Goal: Information Seeking & Learning: Learn about a topic

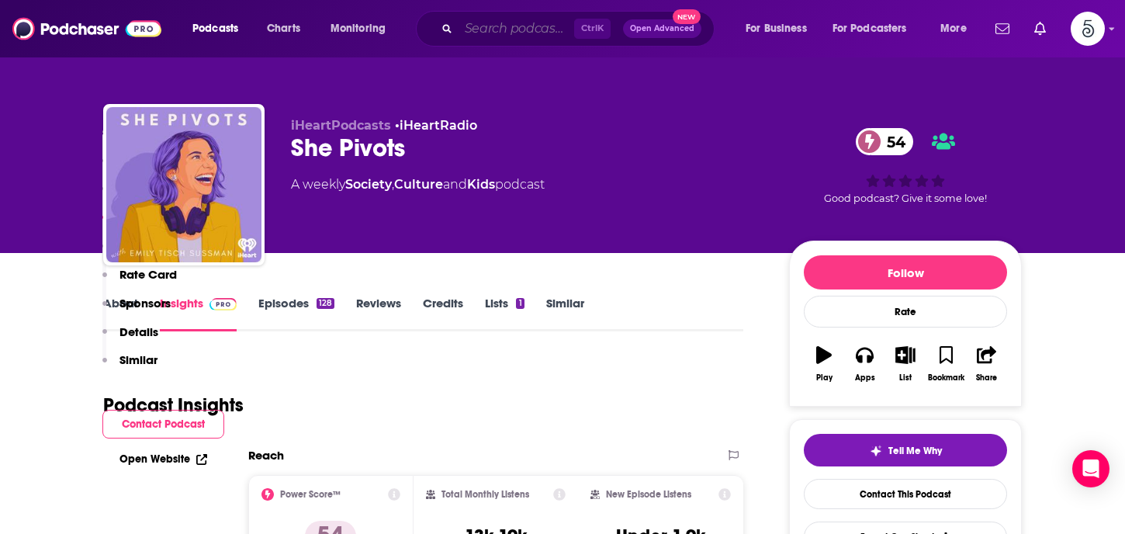
click at [489, 27] on input "Search podcasts, credits, & more..." at bounding box center [517, 28] width 116 height 25
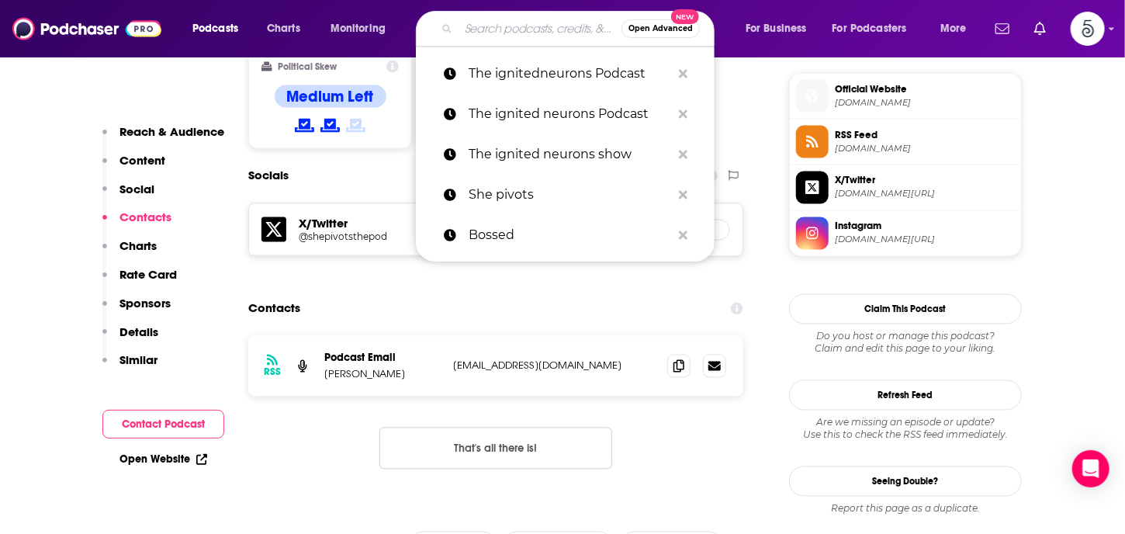
scroll to position [1244, 0]
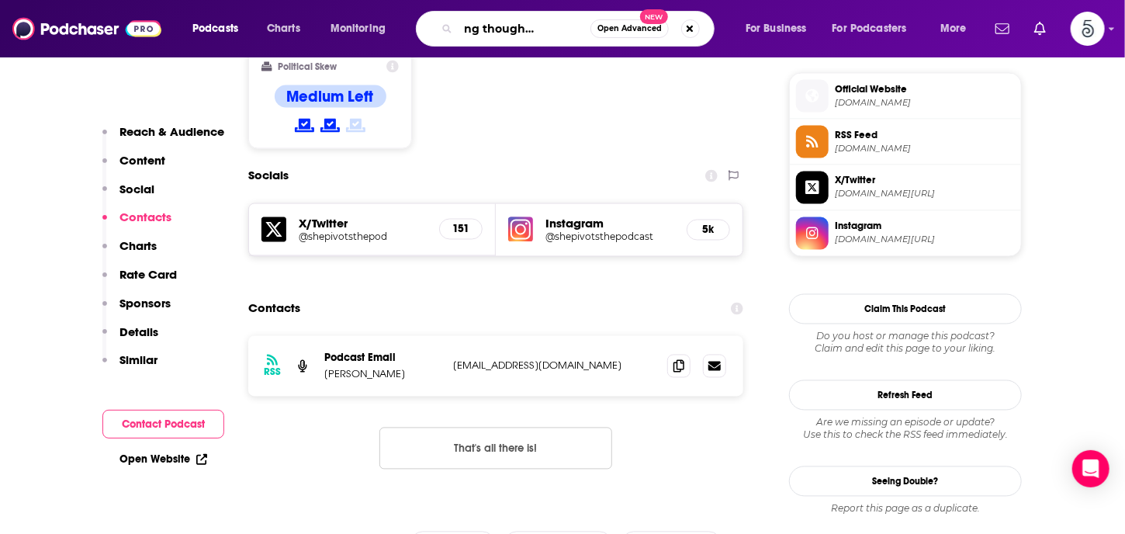
type input "leveraging thought leadership"
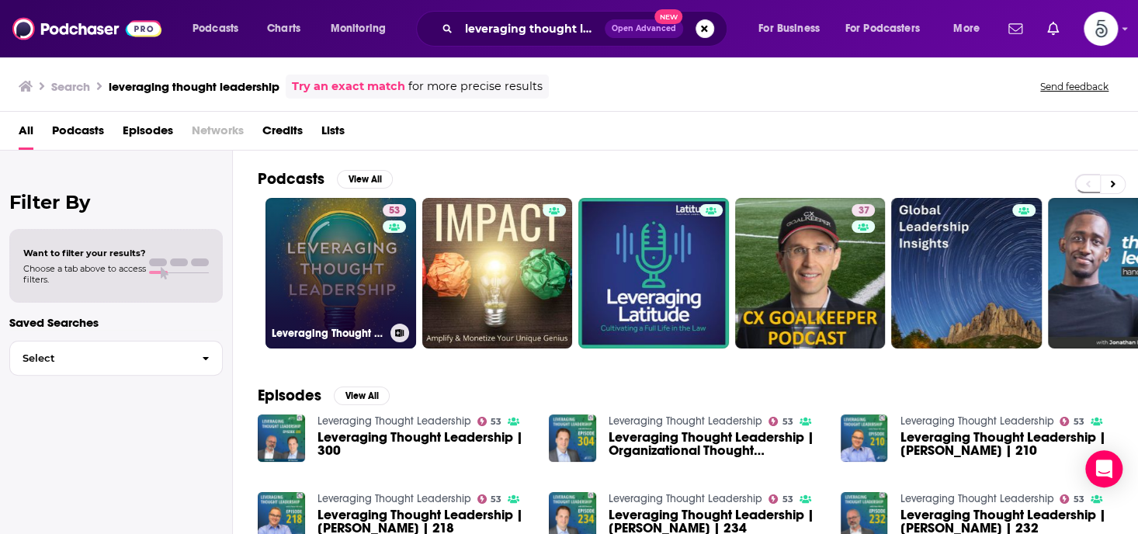
click at [338, 244] on link "53 Leveraging Thought Leadership" at bounding box center [340, 273] width 151 height 151
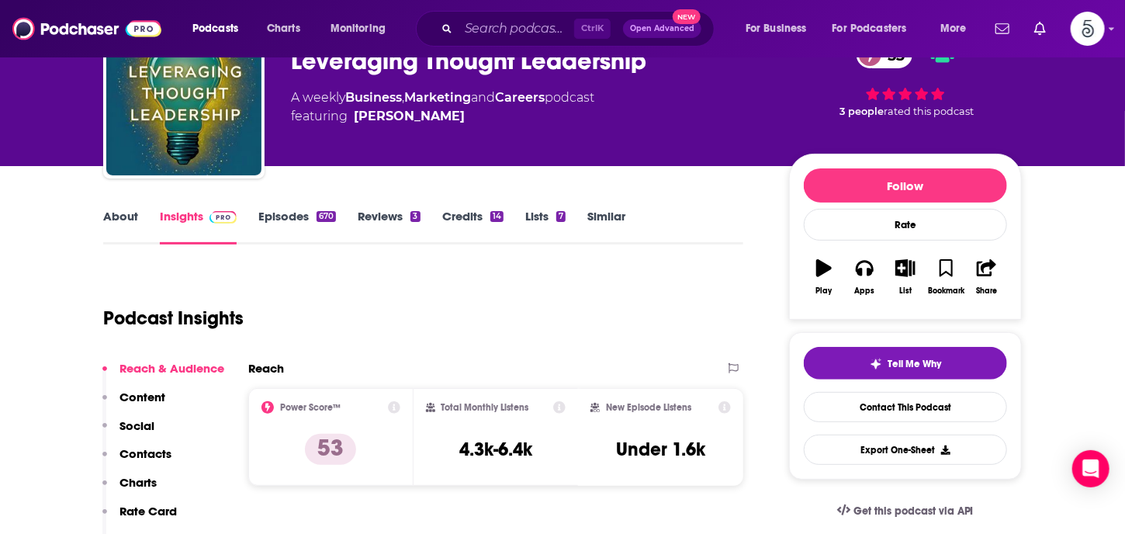
scroll to position [109, 0]
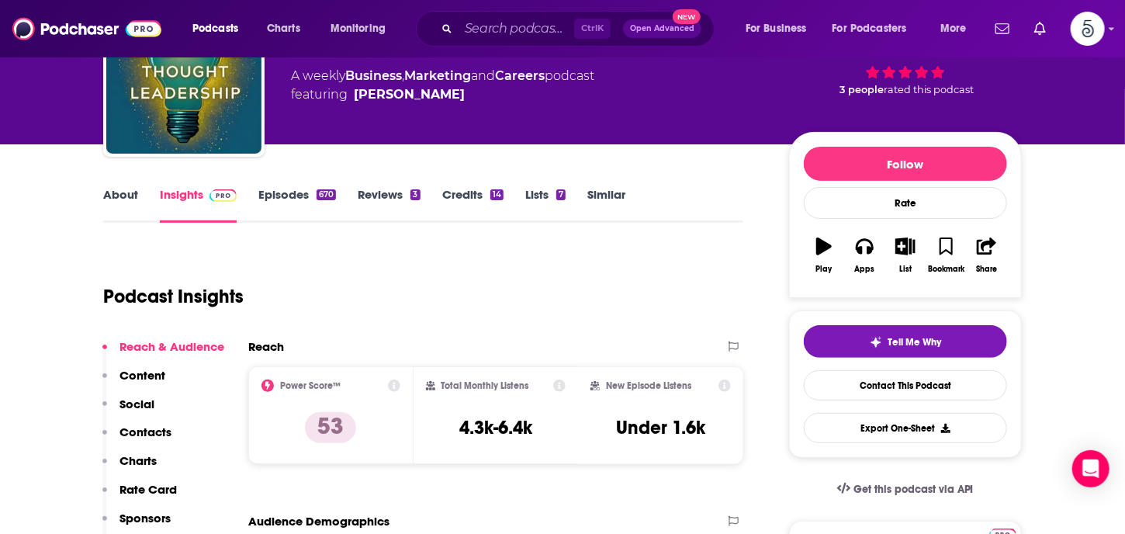
click at [393, 382] on icon at bounding box center [394, 386] width 12 height 12
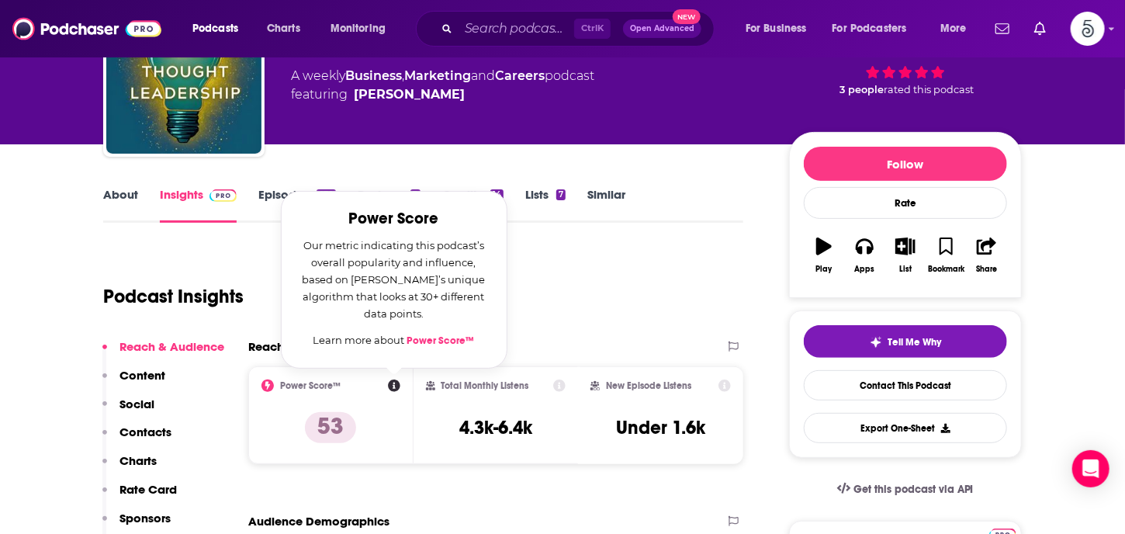
click at [435, 339] on link "Power Score™" at bounding box center [441, 341] width 68 height 12
click at [478, 28] on input "Search podcasts, credits, & more..." at bounding box center [517, 28] width 116 height 25
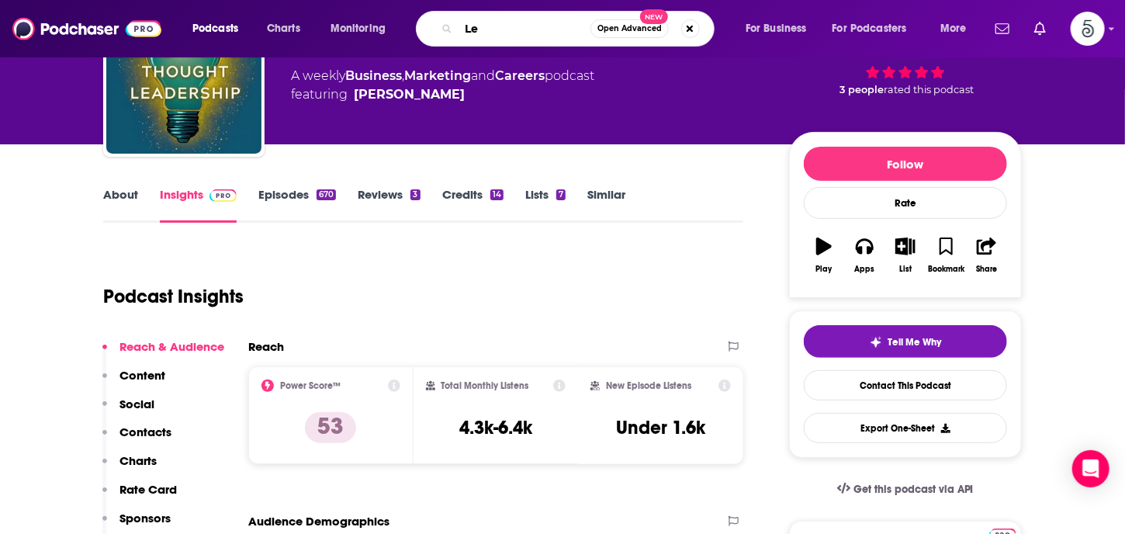
scroll to position [0, 0]
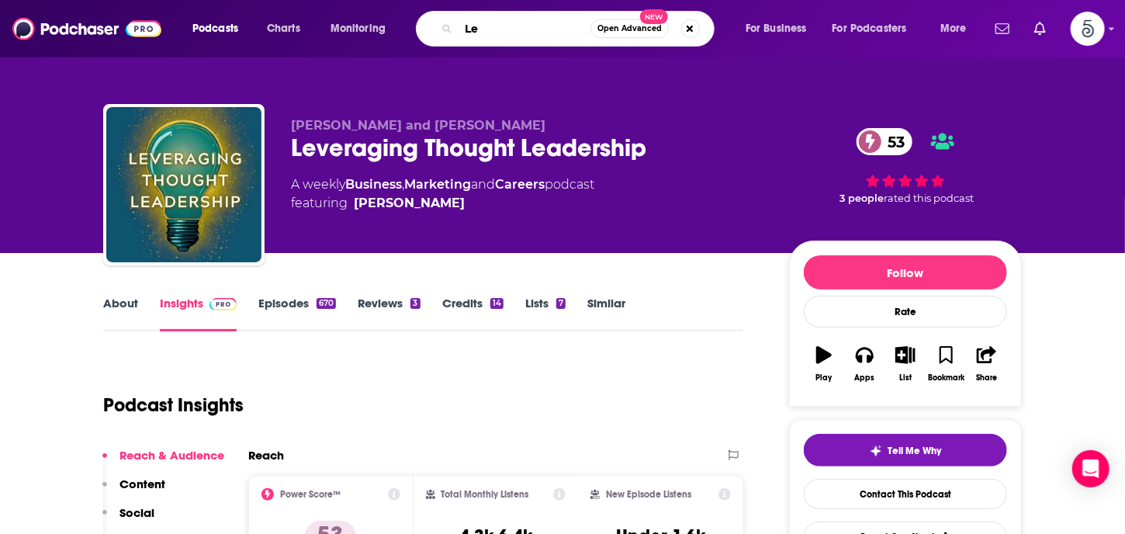
type input "Le"
click at [124, 301] on link "About" at bounding box center [120, 314] width 35 height 36
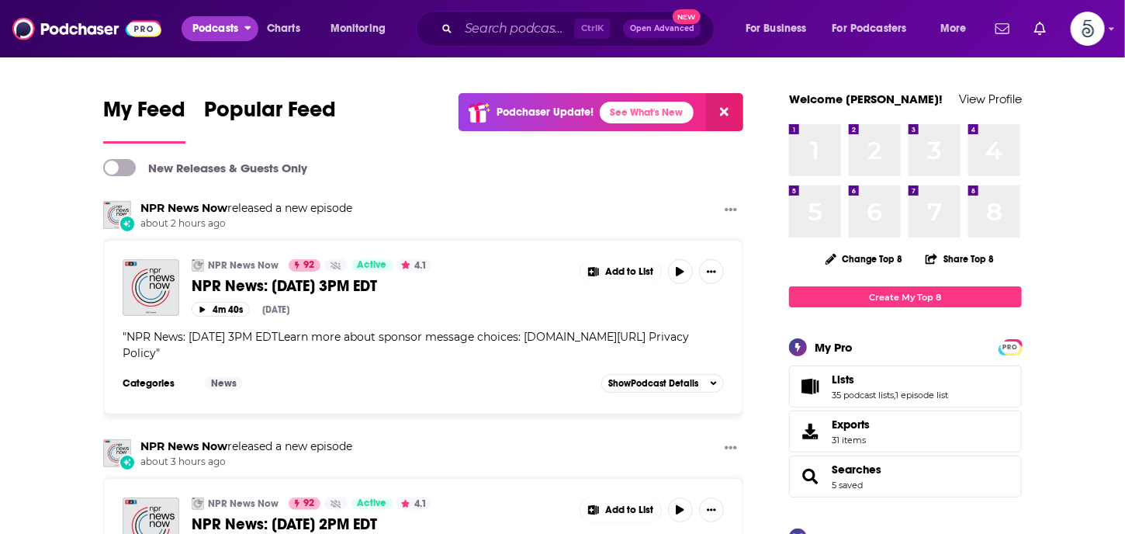
click at [242, 27] on button "Podcasts" at bounding box center [220, 28] width 77 height 25
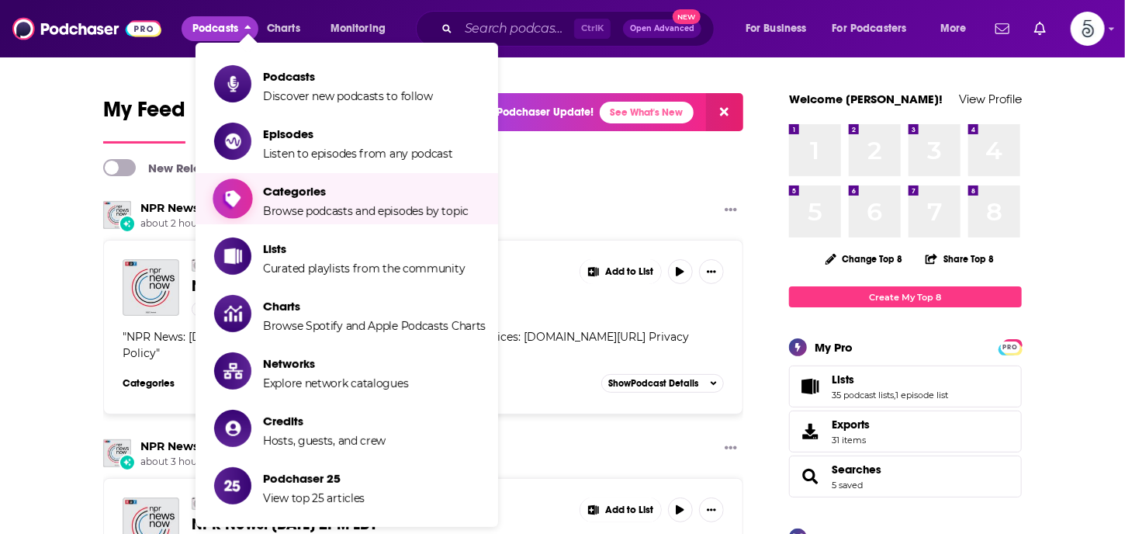
click at [273, 189] on span "Categories" at bounding box center [366, 191] width 206 height 15
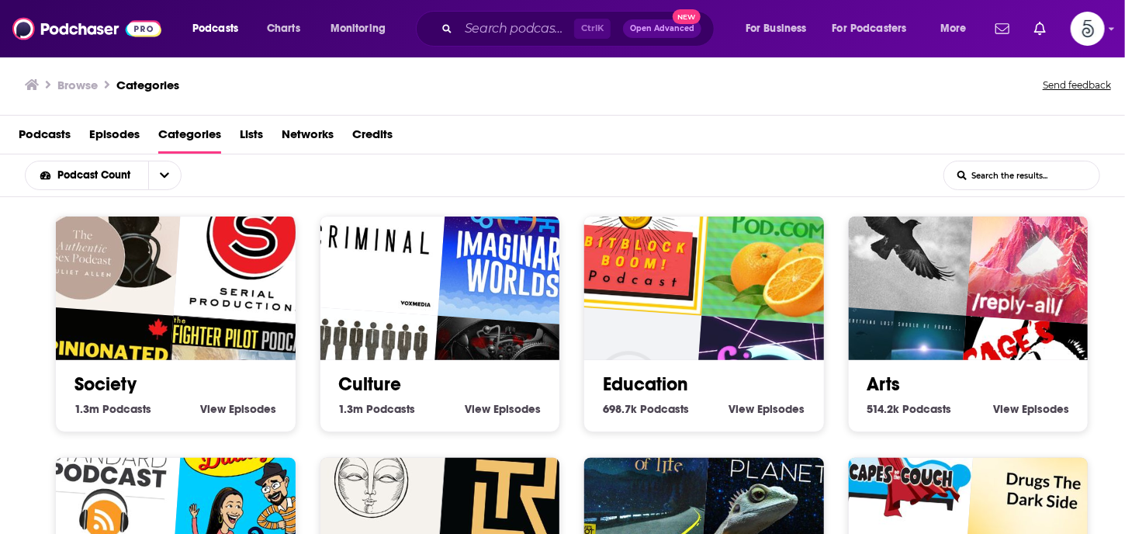
click at [1042, 178] on input "List Search Input" at bounding box center [1022, 175] width 155 height 28
type input "business"
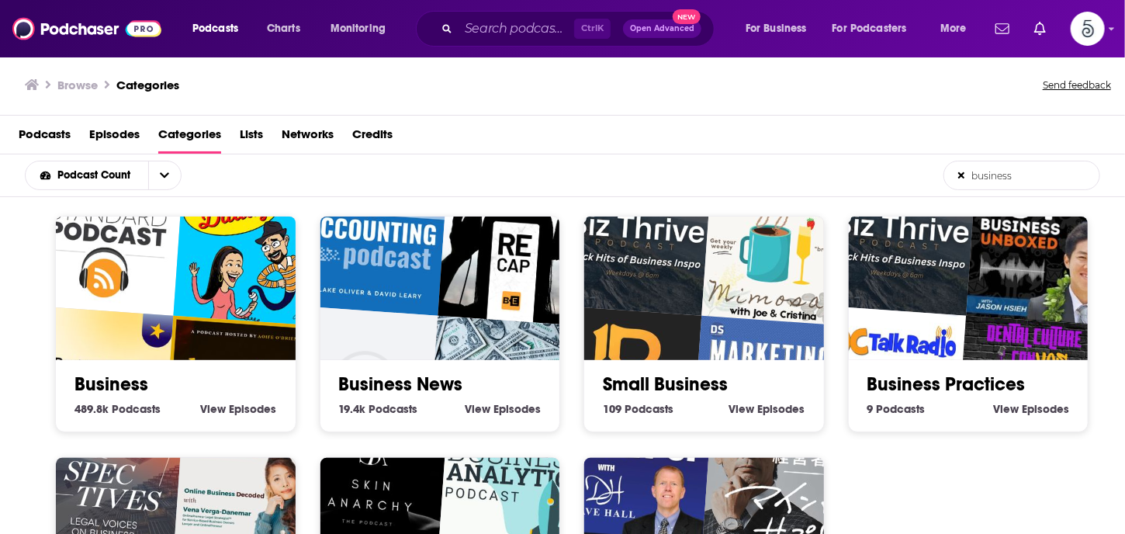
click at [123, 375] on link "Business" at bounding box center [112, 384] width 74 height 23
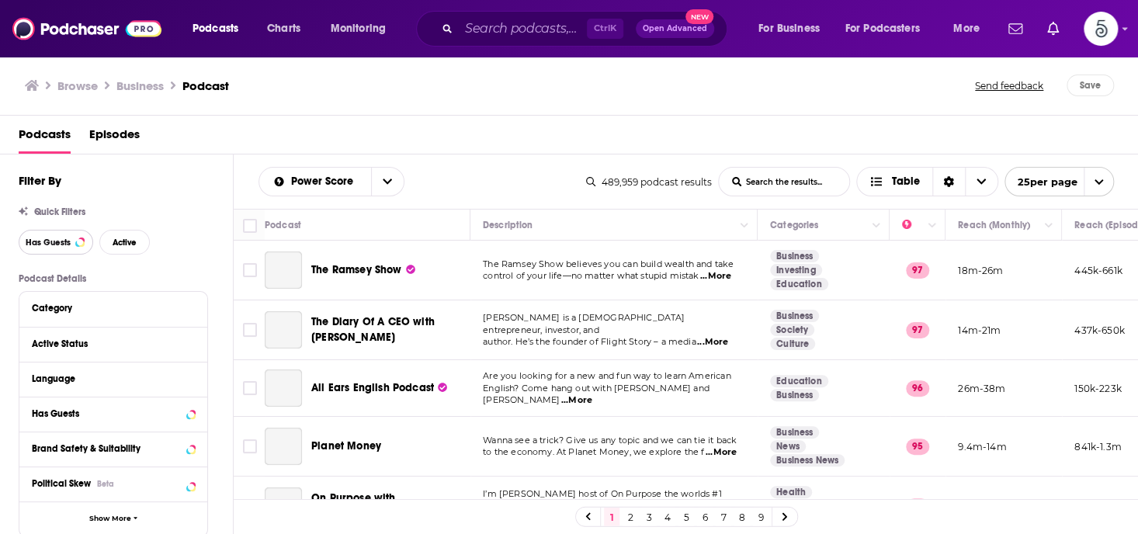
click at [49, 241] on span "Has Guests" at bounding box center [48, 242] width 45 height 9
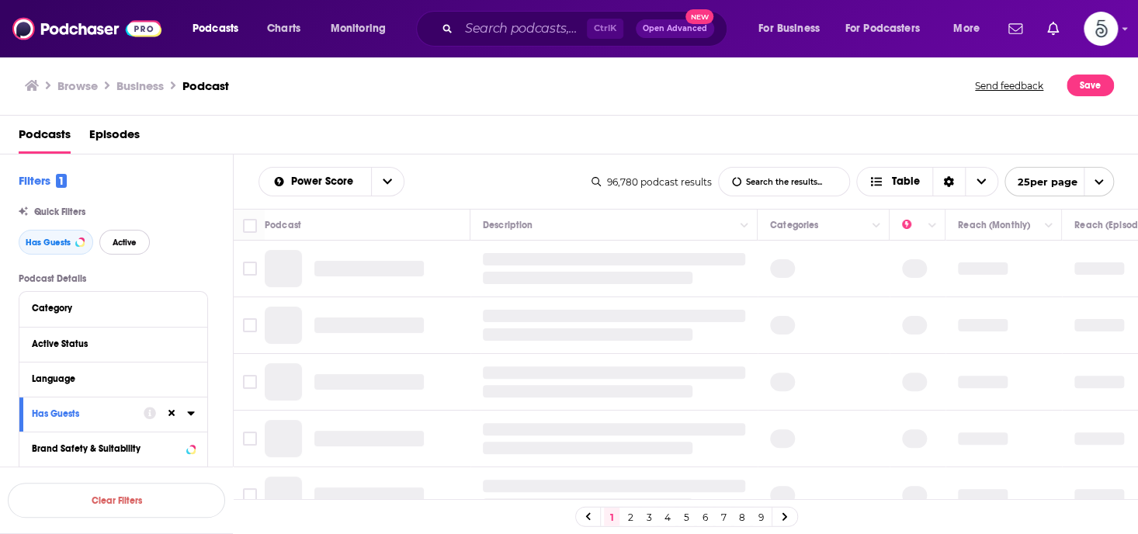
click at [117, 244] on span "Active" at bounding box center [125, 242] width 24 height 9
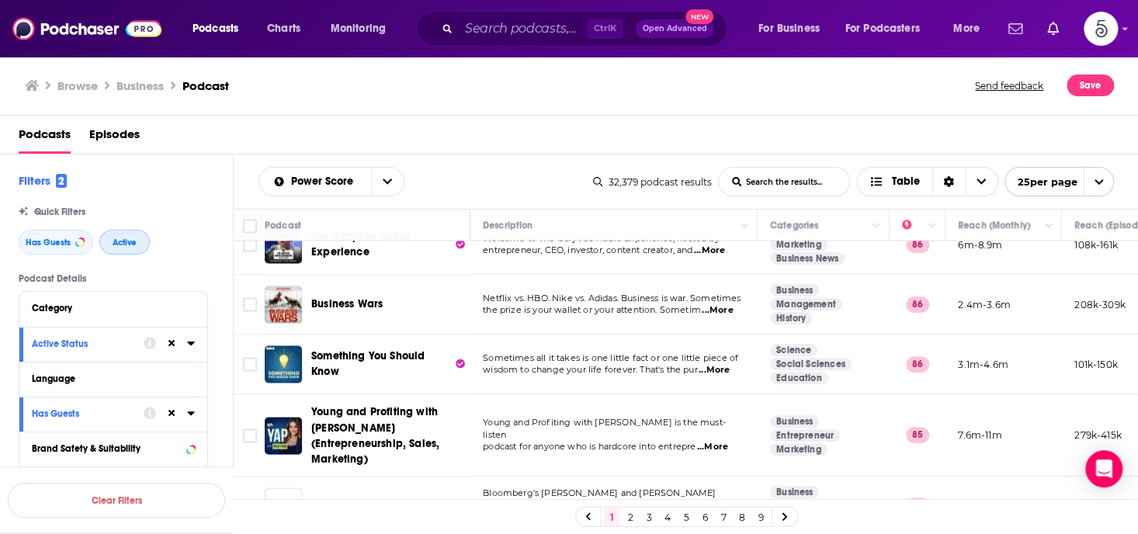
scroll to position [1239, 0]
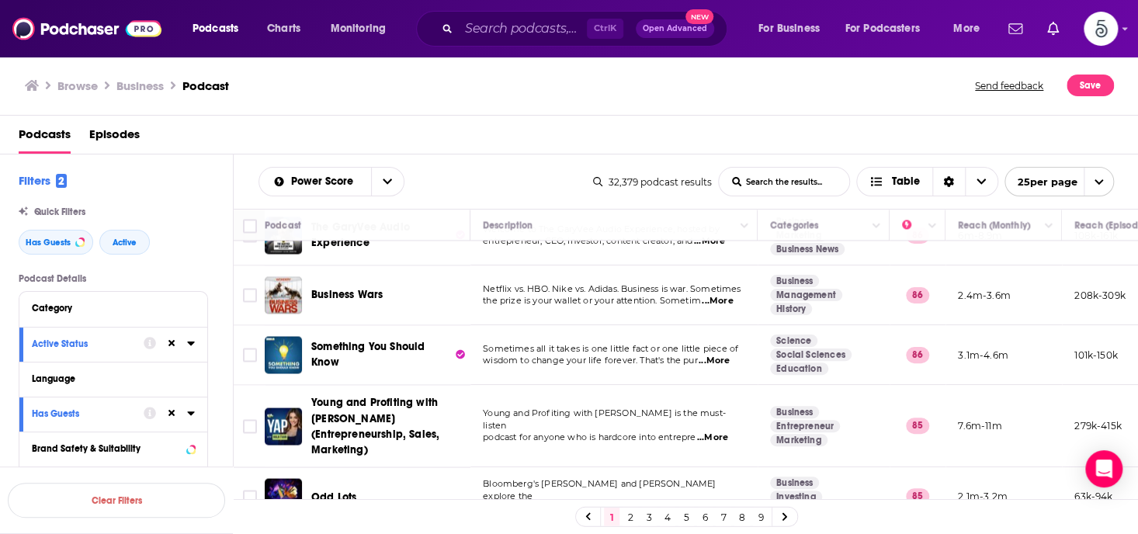
click at [627, 518] on link "2" at bounding box center [630, 517] width 16 height 19
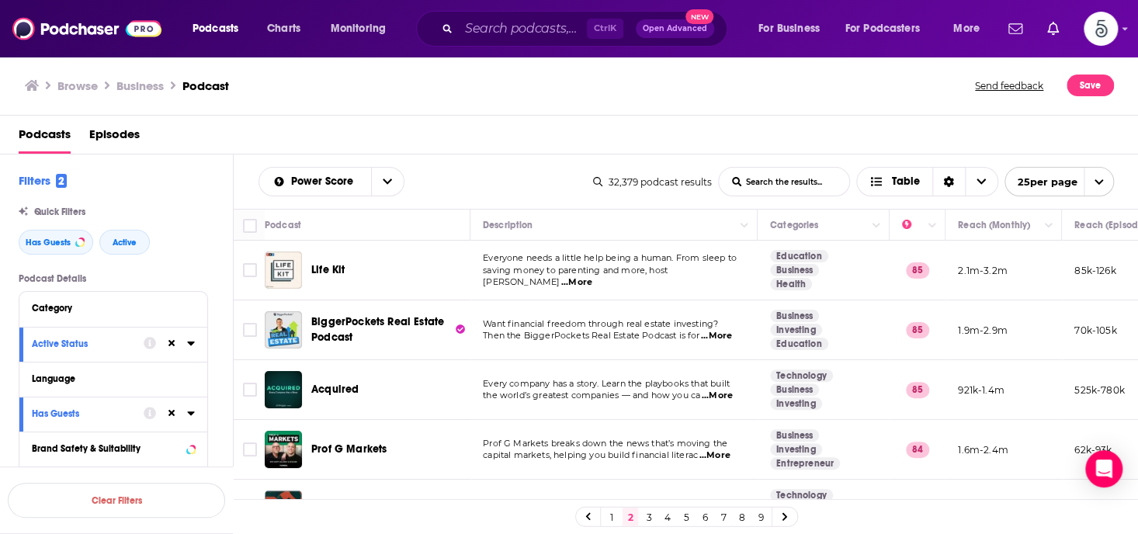
click at [644, 515] on link "3" at bounding box center [649, 517] width 16 height 19
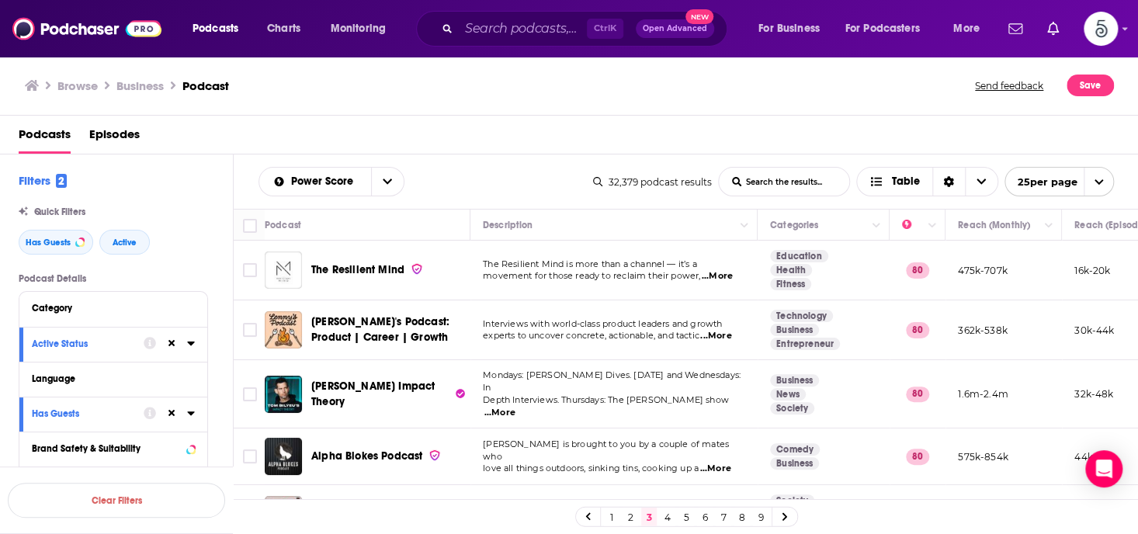
click at [664, 515] on link "4" at bounding box center [668, 517] width 16 height 19
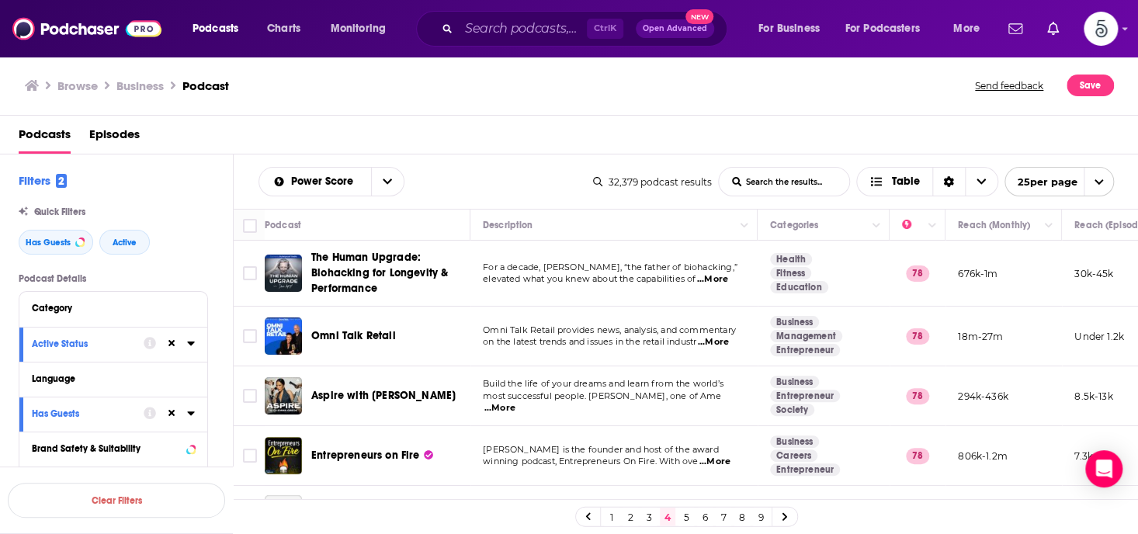
click at [682, 515] on link "5" at bounding box center [686, 517] width 16 height 19
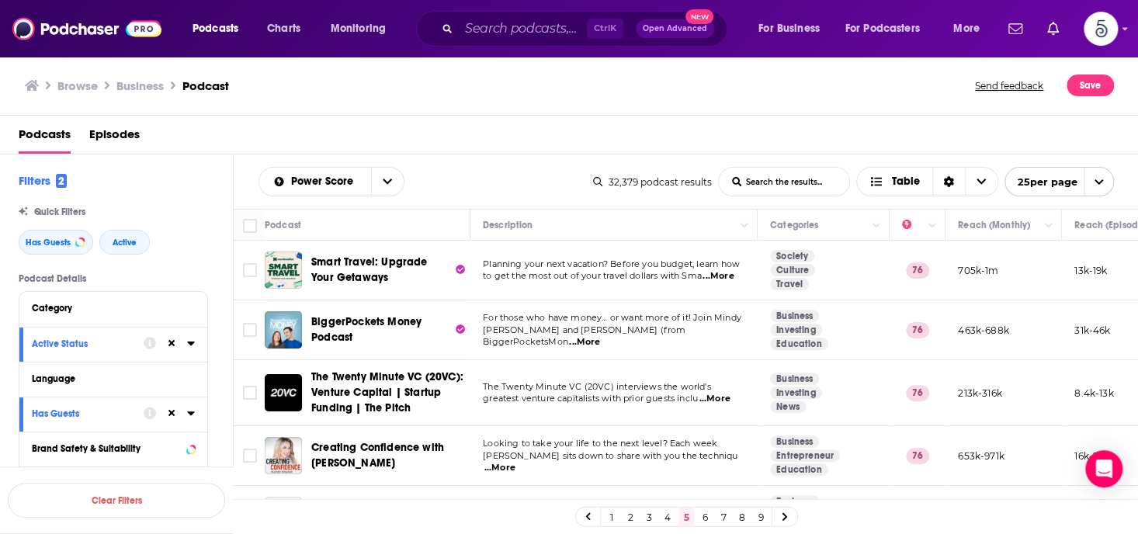
click at [701, 515] on link "6" at bounding box center [705, 517] width 16 height 19
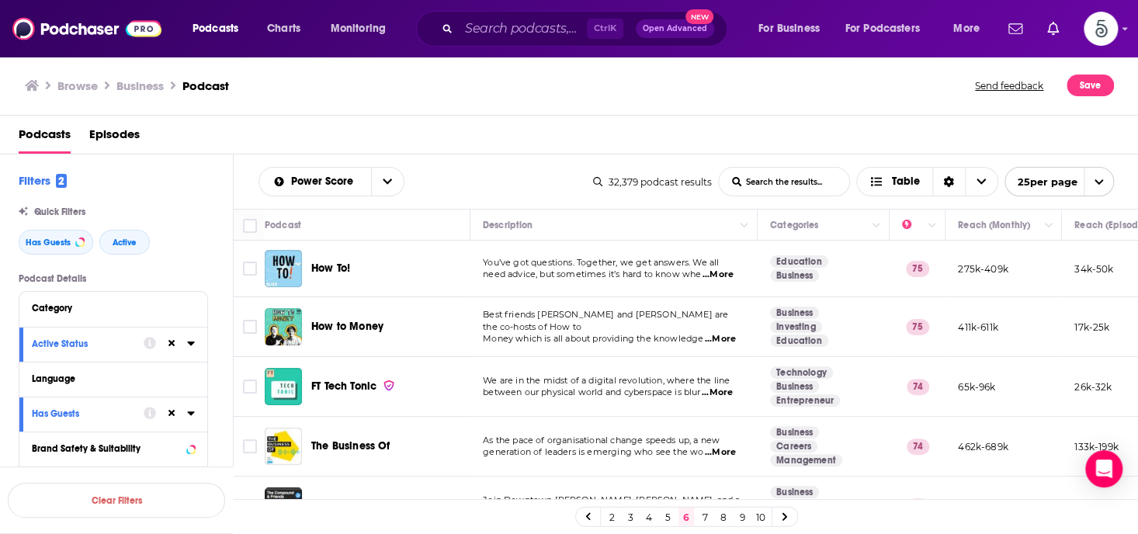
click at [702, 517] on link "7" at bounding box center [705, 517] width 16 height 19
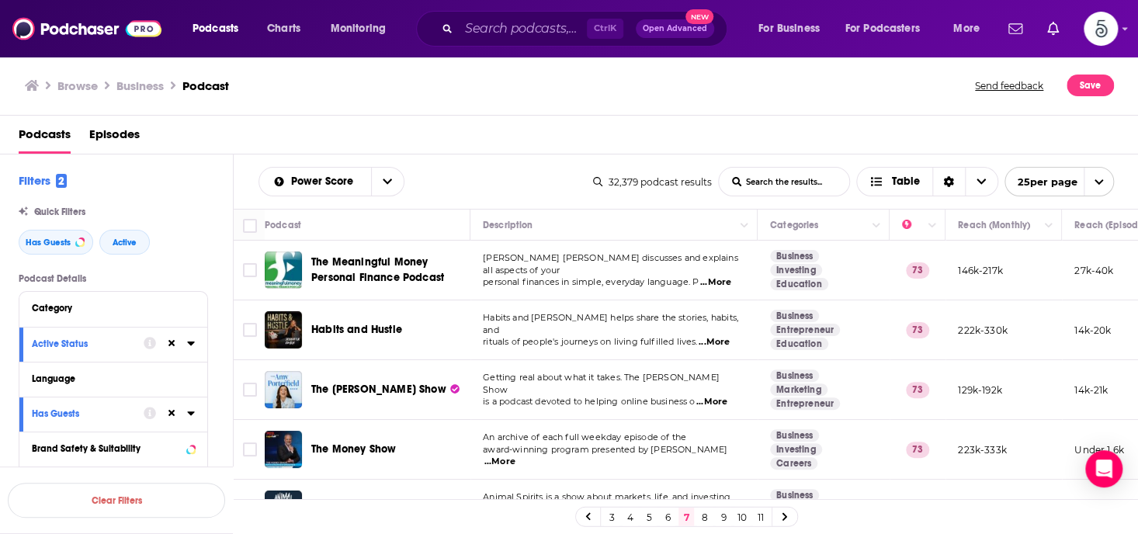
click at [702, 514] on link "8" at bounding box center [705, 517] width 16 height 19
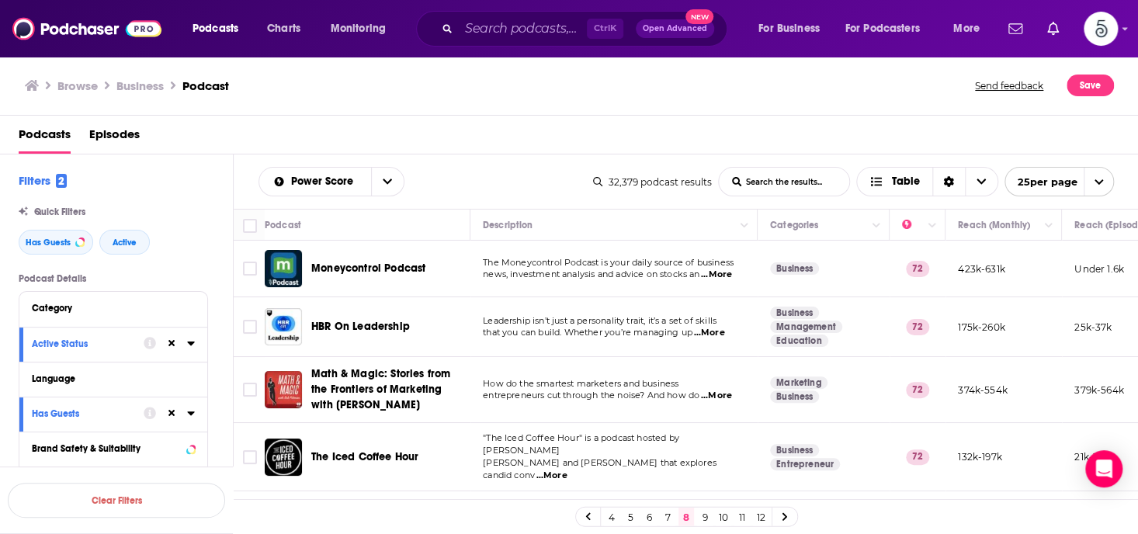
click at [702, 515] on link "9" at bounding box center [705, 517] width 16 height 19
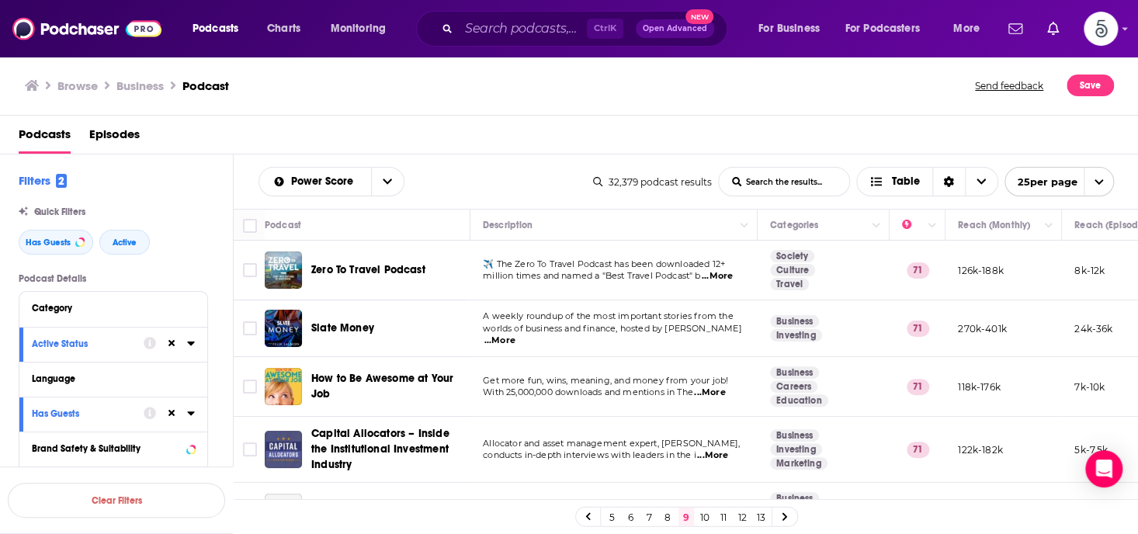
click at [705, 512] on link "10" at bounding box center [705, 517] width 16 height 19
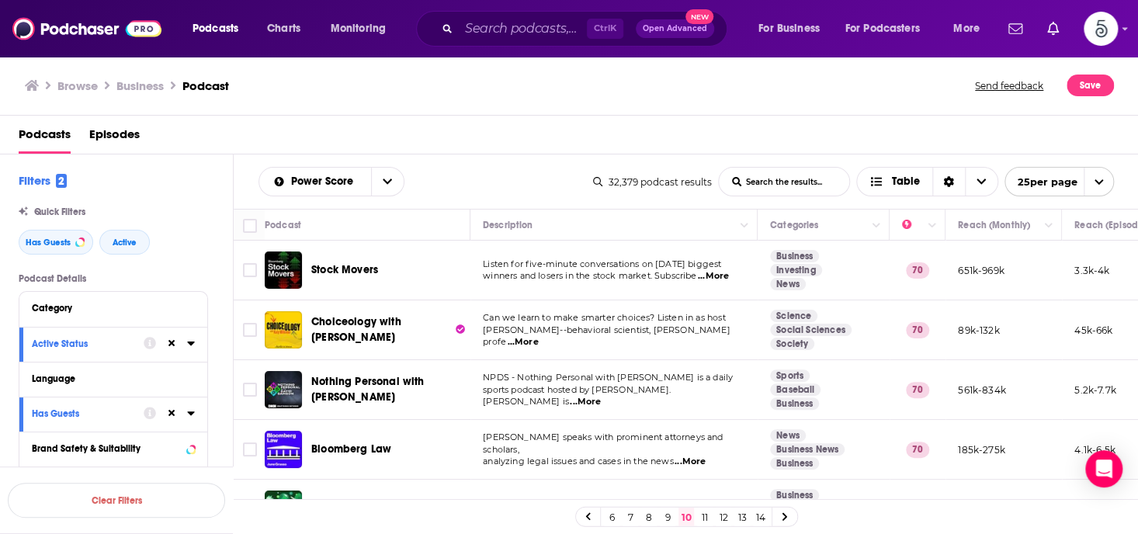
click at [702, 515] on link "11" at bounding box center [705, 517] width 16 height 19
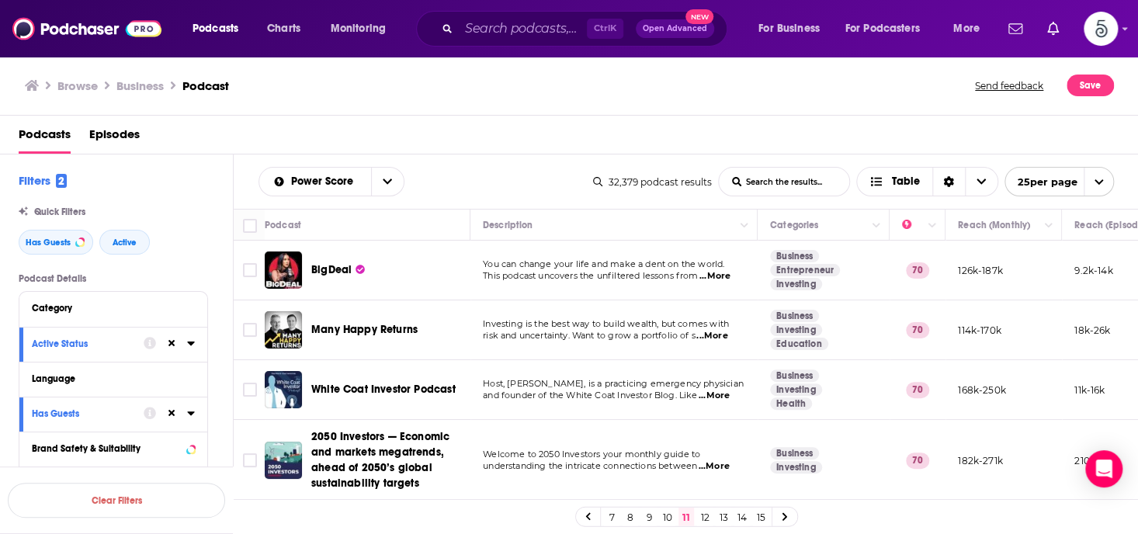
click at [705, 515] on link "12" at bounding box center [705, 517] width 16 height 19
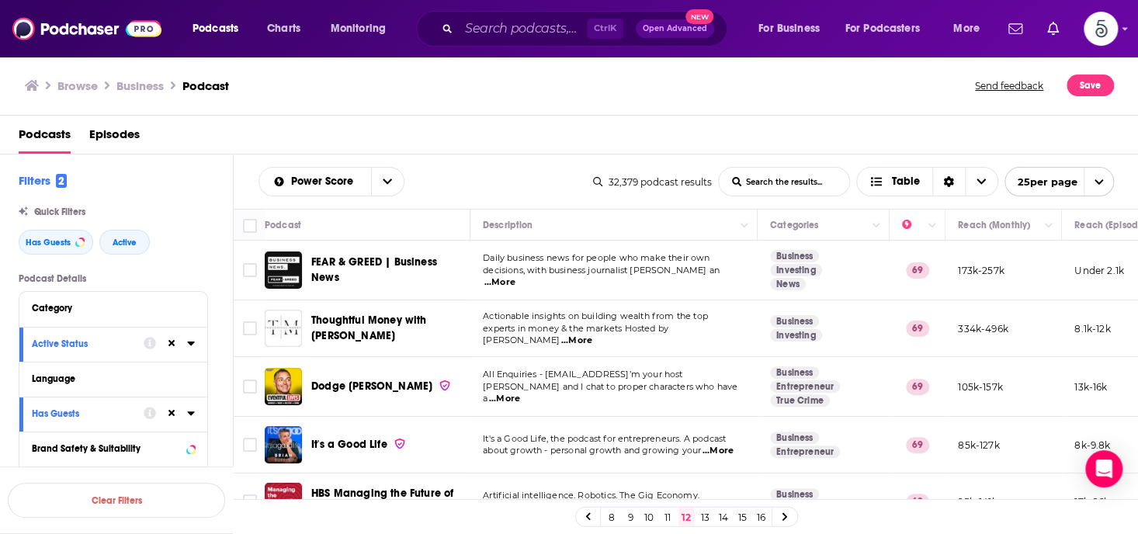
click at [702, 513] on link "13" at bounding box center [705, 517] width 16 height 19
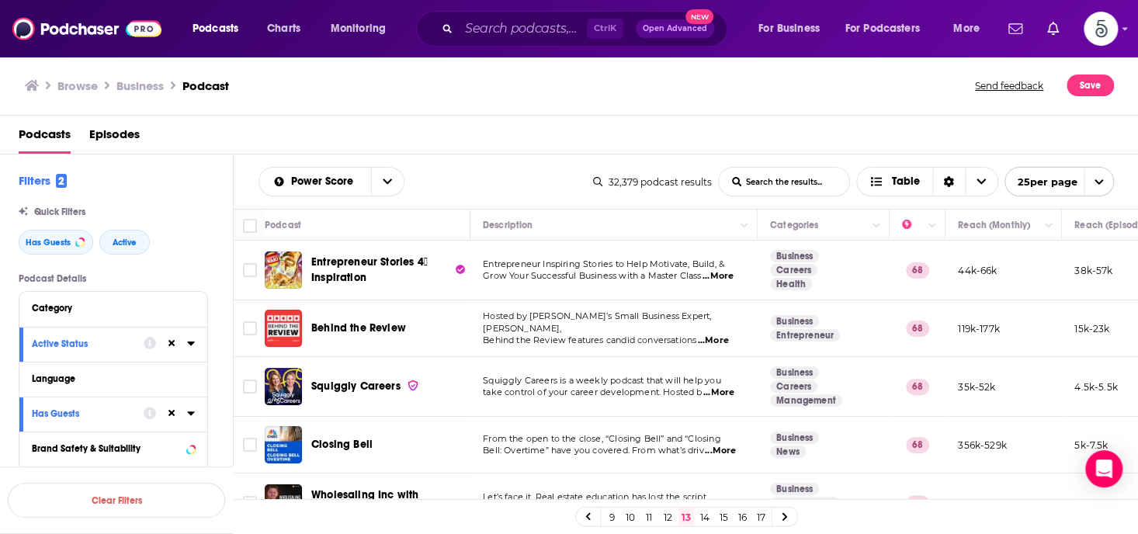
click at [704, 515] on link "14" at bounding box center [705, 517] width 16 height 19
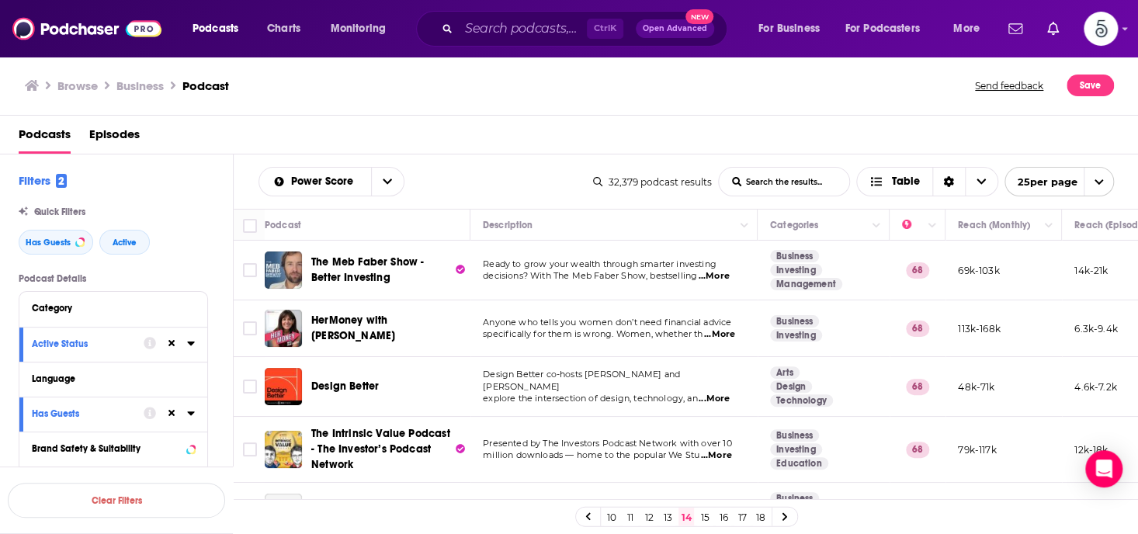
click at [702, 516] on link "15" at bounding box center [705, 517] width 16 height 19
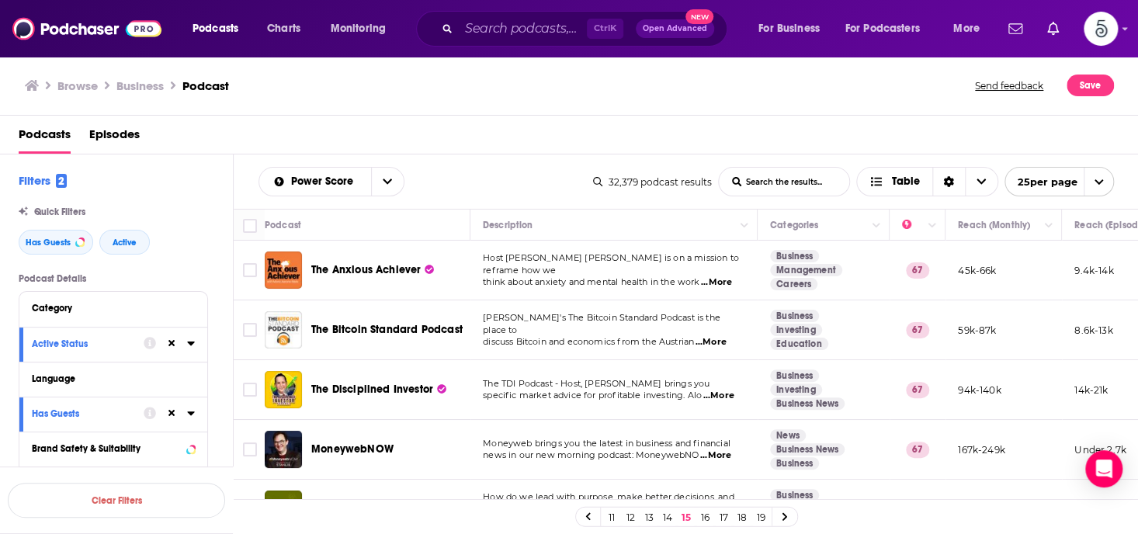
click at [702, 516] on link "16" at bounding box center [705, 517] width 16 height 19
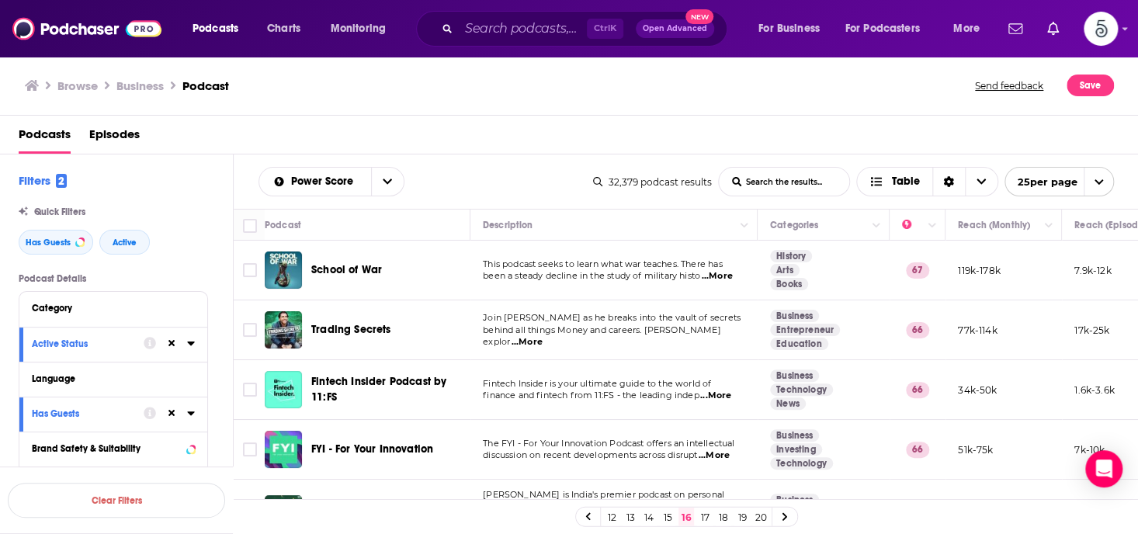
click at [702, 515] on link "17" at bounding box center [705, 517] width 16 height 19
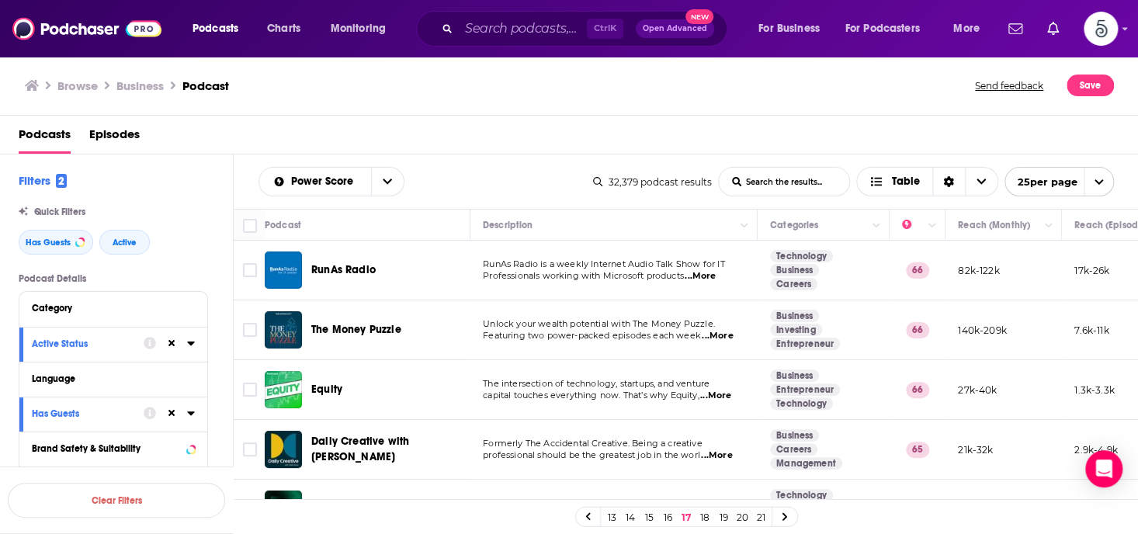
click at [702, 515] on link "18" at bounding box center [705, 517] width 16 height 19
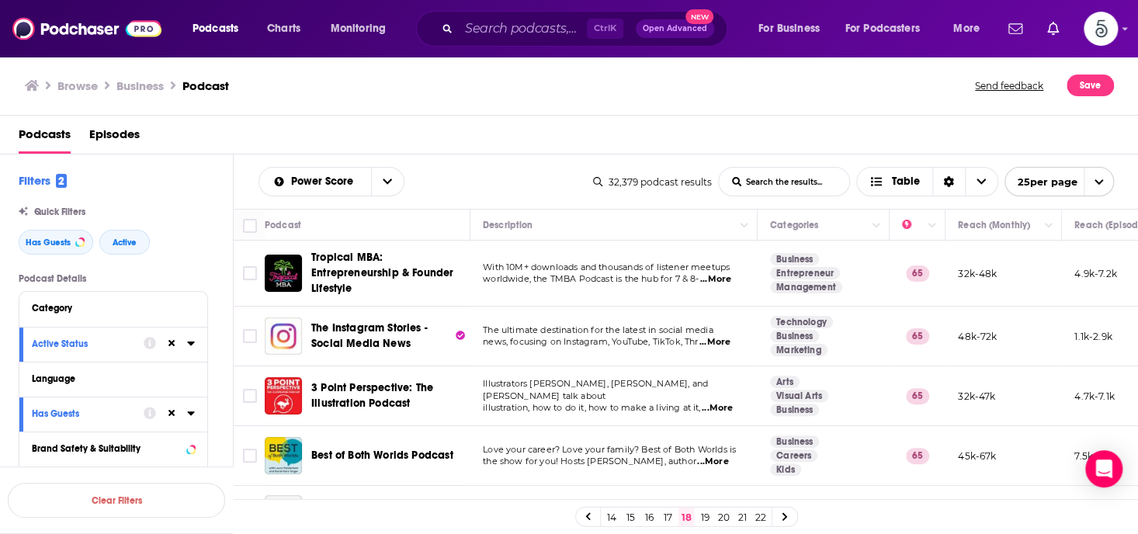
click at [702, 515] on link "19" at bounding box center [705, 517] width 16 height 19
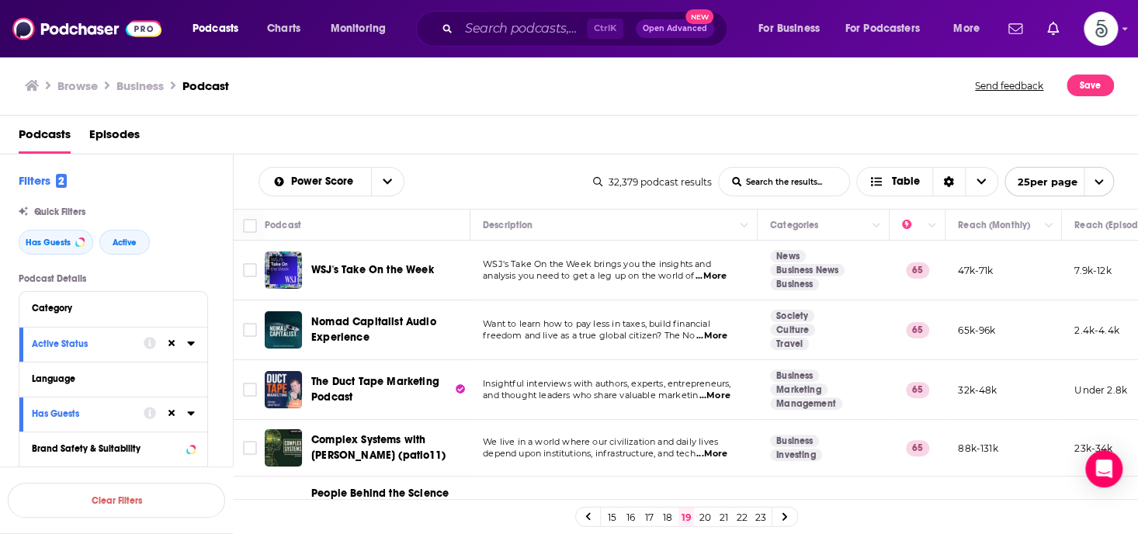
click at [702, 515] on link "20" at bounding box center [705, 517] width 16 height 19
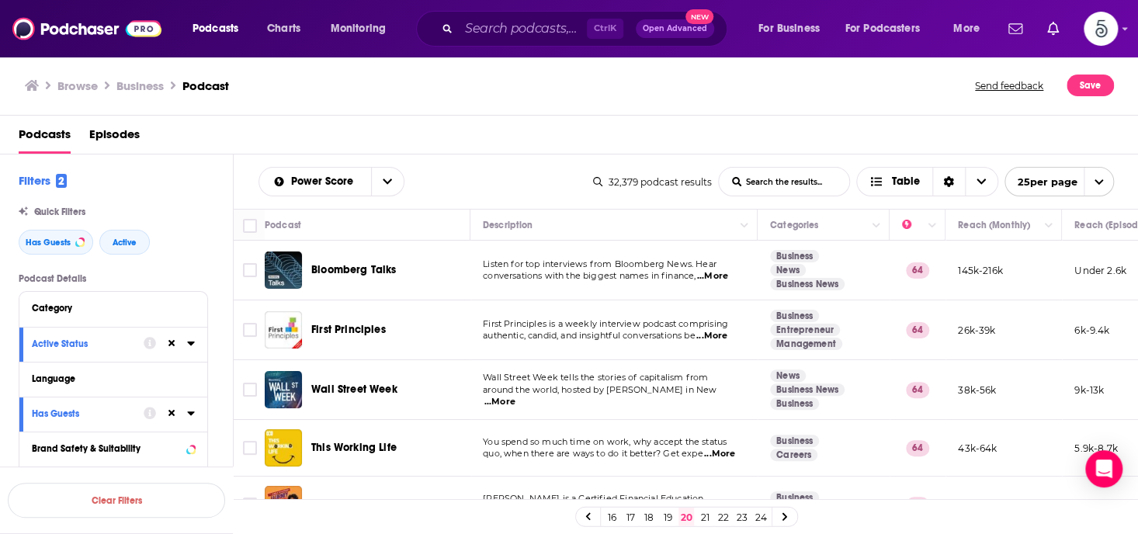
click at [702, 515] on link "21" at bounding box center [705, 517] width 16 height 19
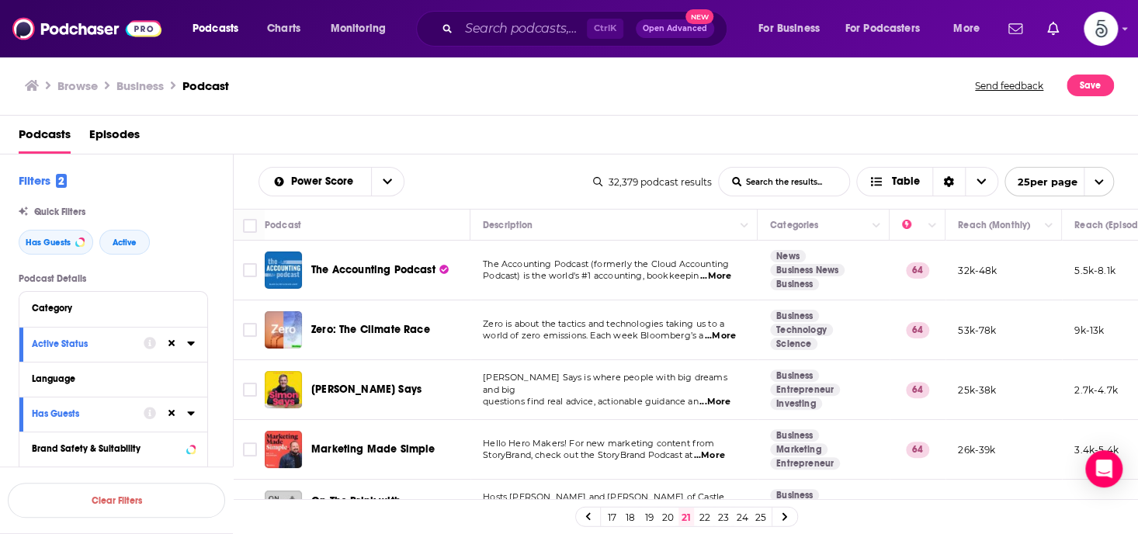
click at [702, 515] on link "22" at bounding box center [705, 517] width 16 height 19
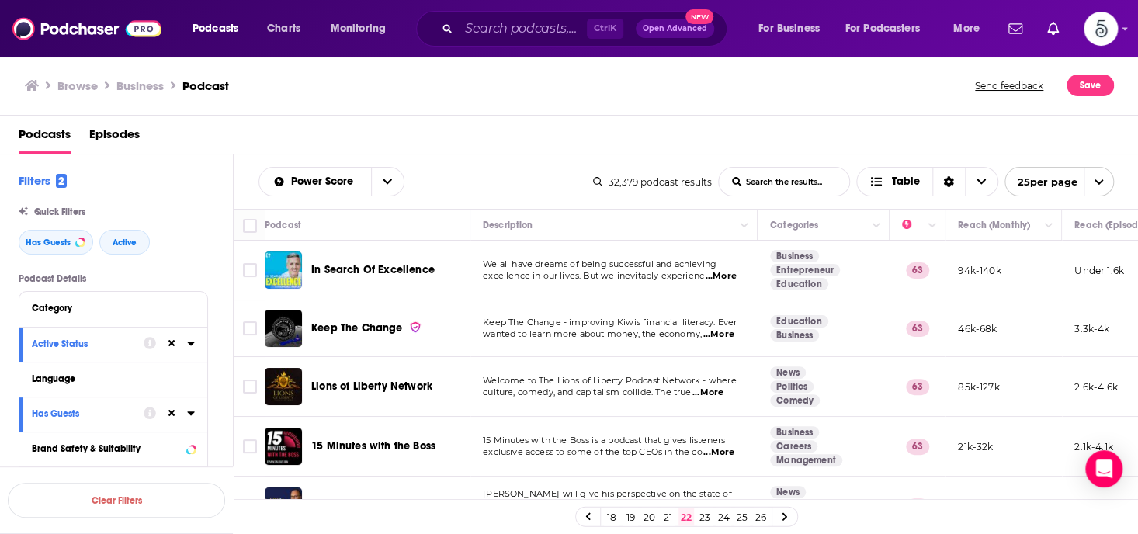
click at [702, 515] on link "23" at bounding box center [705, 517] width 16 height 19
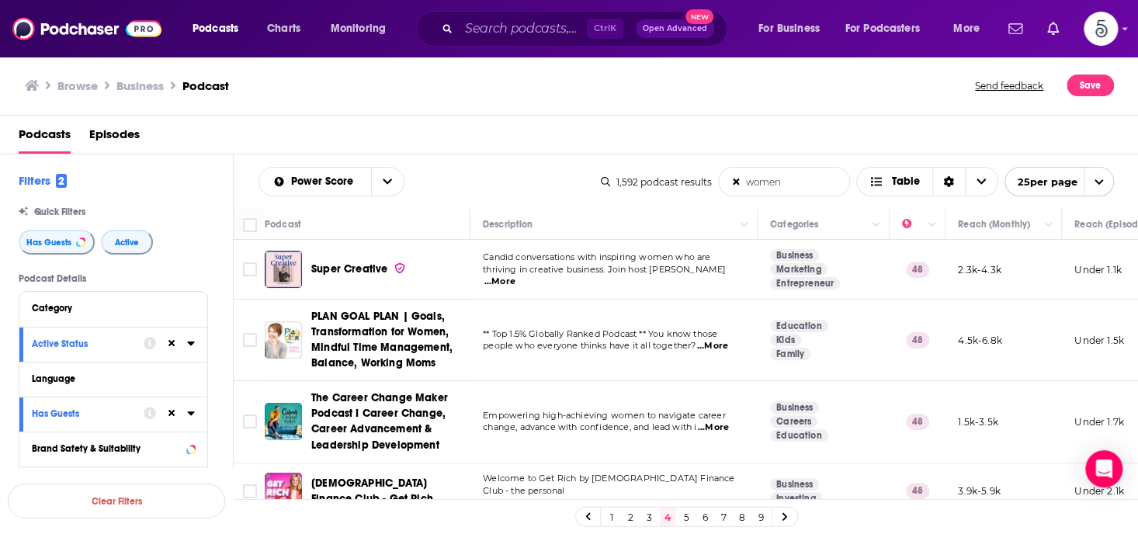
scroll to position [1377, 0]
